Goal: Task Accomplishment & Management: Complete application form

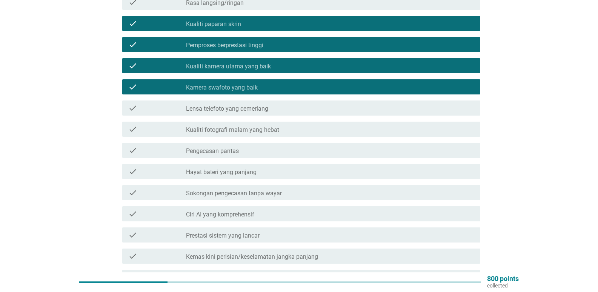
scroll to position [150, 0]
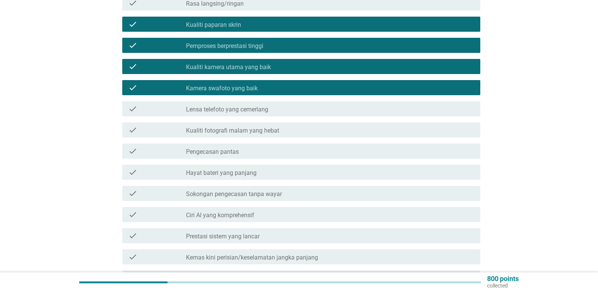
click at [244, 146] on div "check_box_outline_blank Pengecasan pantas" at bounding box center [330, 150] width 288 height 9
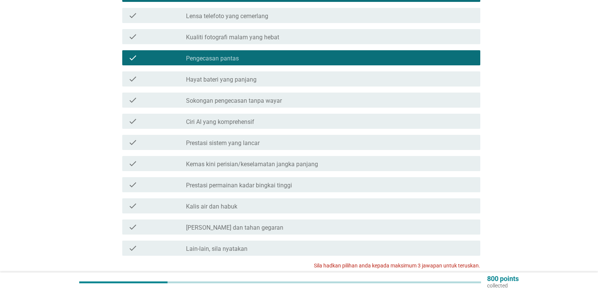
scroll to position [263, 0]
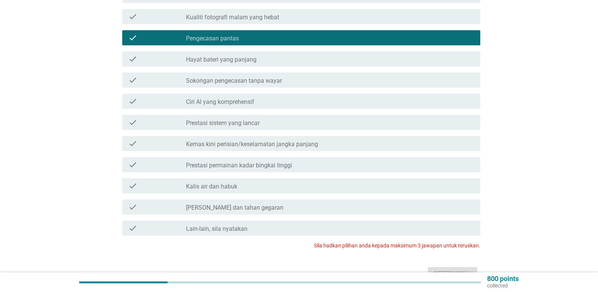
click at [255, 204] on label "[PERSON_NAME] dan tahan gegaran" at bounding box center [234, 208] width 97 height 8
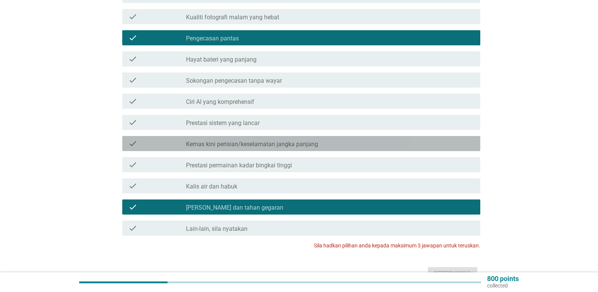
click at [270, 140] on label "Kemas kini perisian/keselamatan jangka panjang" at bounding box center [252, 144] width 132 height 8
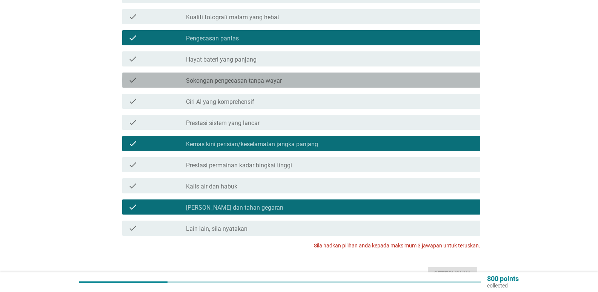
click at [263, 77] on label "Sokongan pengecasan tanpa wayar" at bounding box center [234, 81] width 96 height 8
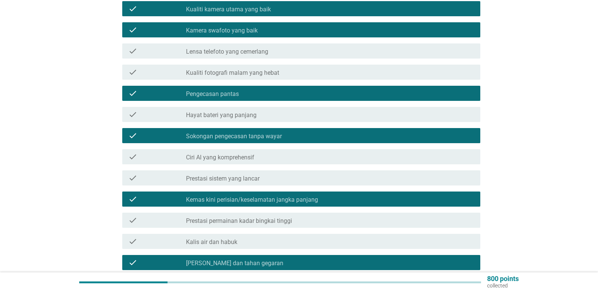
scroll to position [188, 0]
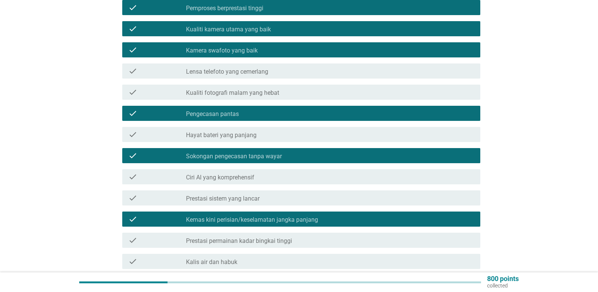
click at [272, 89] on label "Kualiti fotografi malam yang hebat" at bounding box center [232, 93] width 93 height 8
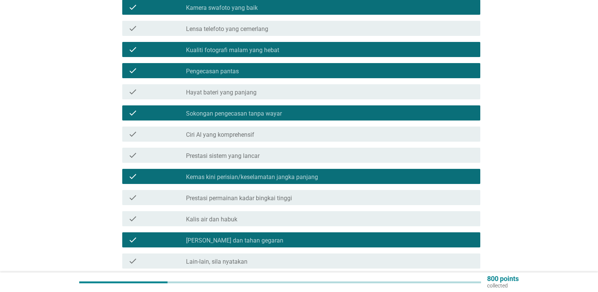
scroll to position [301, 0]
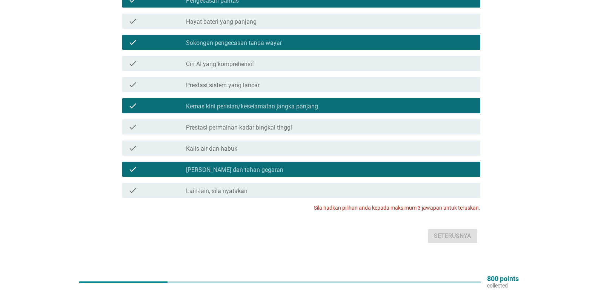
click at [440, 232] on div "Seterusnya" at bounding box center [299, 236] width 363 height 18
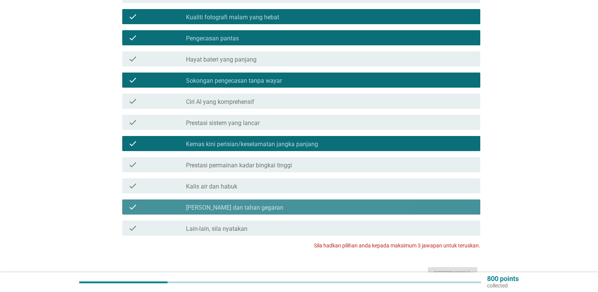
click at [190, 207] on div "check check_box Tahan lasak dan tahan gegaran" at bounding box center [301, 206] width 358 height 15
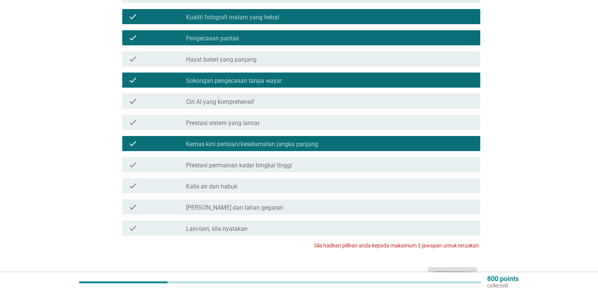
click at [197, 140] on label "Kemas kini perisian/keselamatan jangka panjang" at bounding box center [252, 144] width 132 height 8
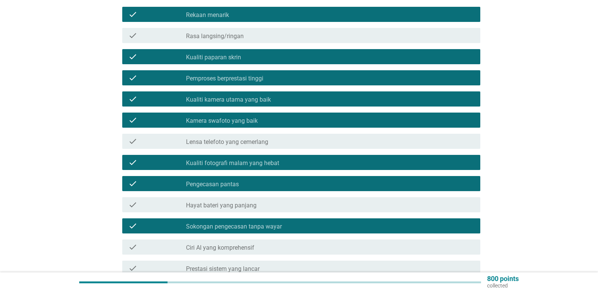
scroll to position [112, 0]
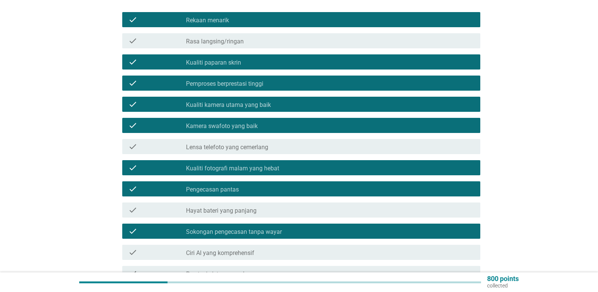
click at [236, 228] on label "Sokongan pengecasan tanpa wayar" at bounding box center [234, 232] width 96 height 8
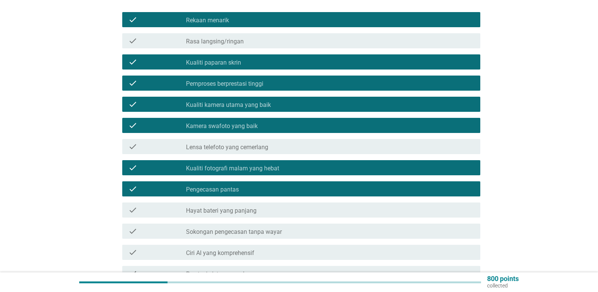
click at [234, 186] on label "Pengecasan pantas" at bounding box center [212, 190] width 53 height 8
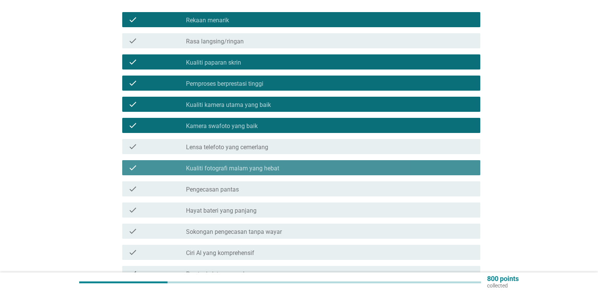
click at [234, 165] on label "Kualiti fotografi malam yang hebat" at bounding box center [232, 169] width 93 height 8
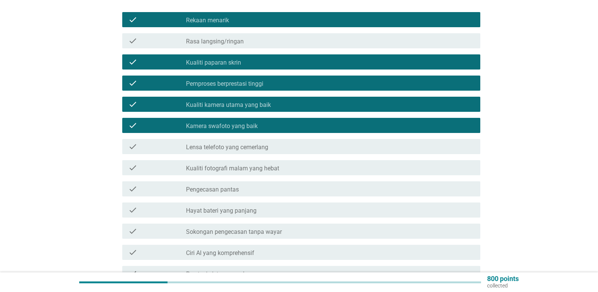
click at [234, 122] on label "Kamera swafoto yang baik" at bounding box center [222, 126] width 72 height 8
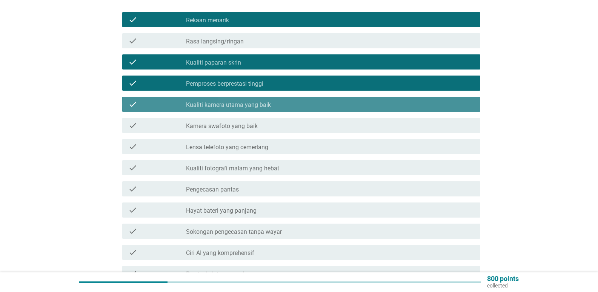
click at [227, 101] on label "Kualiti kamera utama yang baik" at bounding box center [228, 105] width 85 height 8
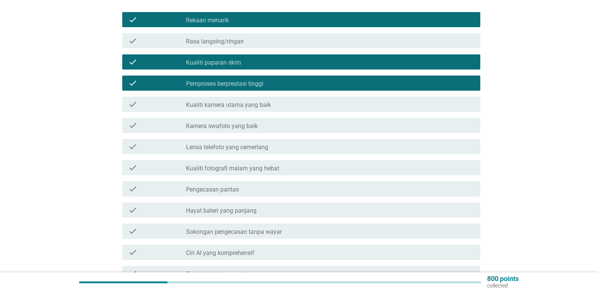
scroll to position [0, 0]
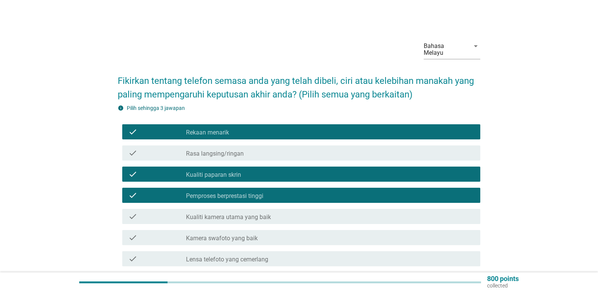
click at [264, 212] on div "check_box_outline_blank Kualiti kamera utama yang baik" at bounding box center [330, 216] width 288 height 9
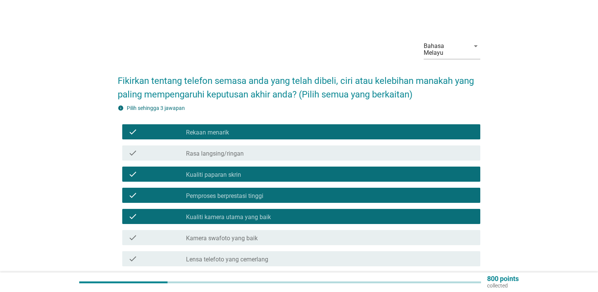
click at [233, 171] on label "Kualiti paparan skrin" at bounding box center [213, 175] width 55 height 8
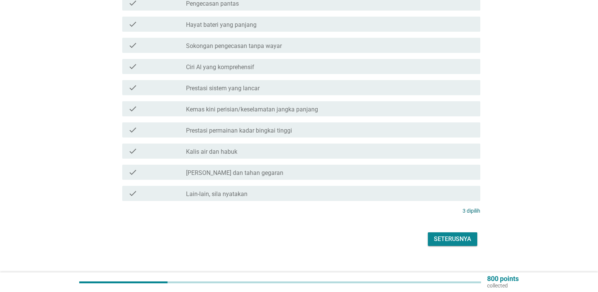
scroll to position [301, 0]
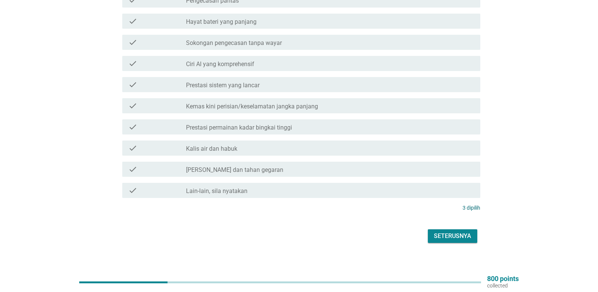
click at [449, 231] on div "Seterusnya" at bounding box center [452, 235] width 37 height 9
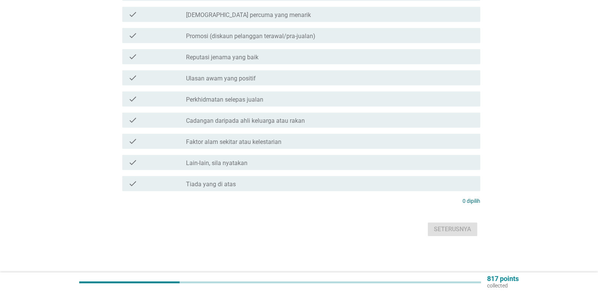
scroll to position [0, 0]
